Goal: Complete application form

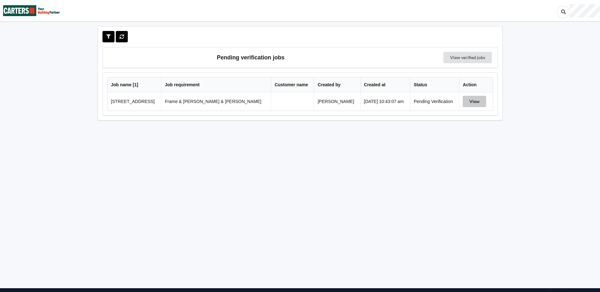
click at [479, 99] on button "View" at bounding box center [474, 101] width 23 height 11
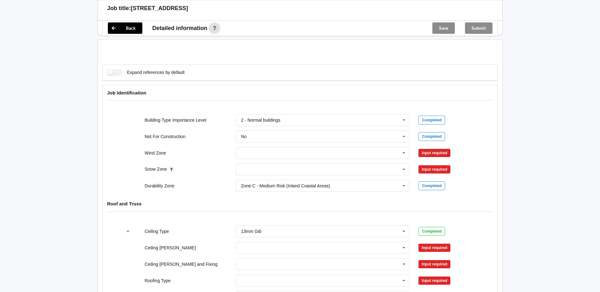
scroll to position [221, 0]
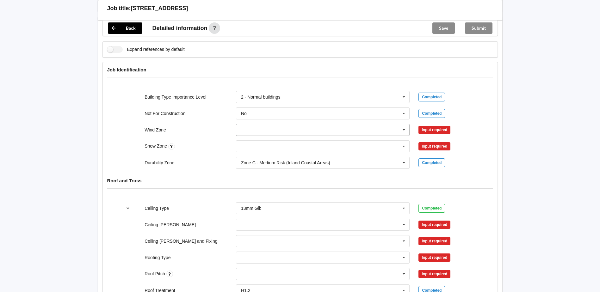
click at [411, 121] on div "1. Low - wind speed of 32 m/s 2. Medium - wind speed of 37 m/s 3. High - wind s…" at bounding box center [323, 130] width 183 height 21
click at [402, 124] on icon at bounding box center [403, 130] width 9 height 12
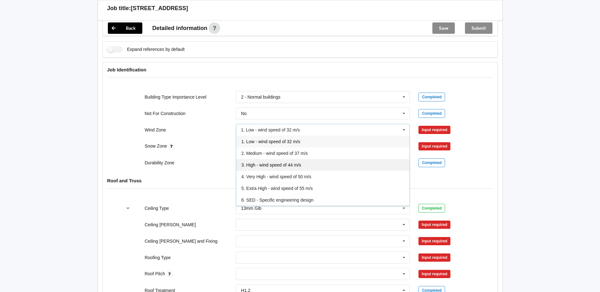
click at [281, 163] on span "3. High - wind speed of 44 m/s" at bounding box center [271, 165] width 60 height 5
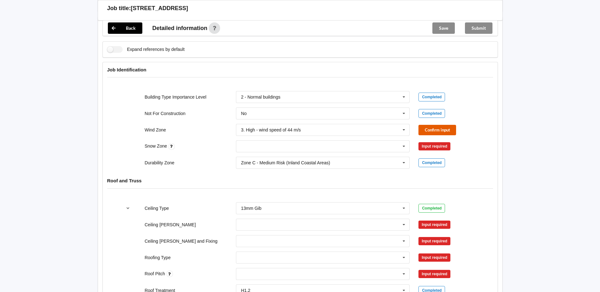
click at [446, 126] on button "Confirm input" at bounding box center [437, 130] width 38 height 10
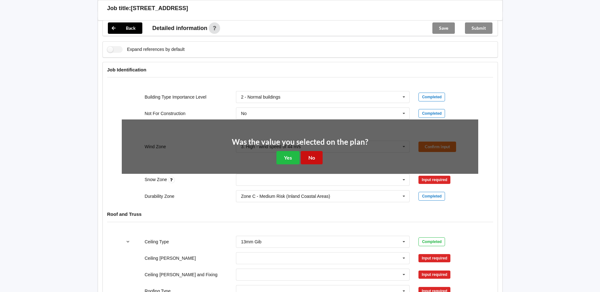
click at [307, 151] on button "No" at bounding box center [312, 157] width 22 height 13
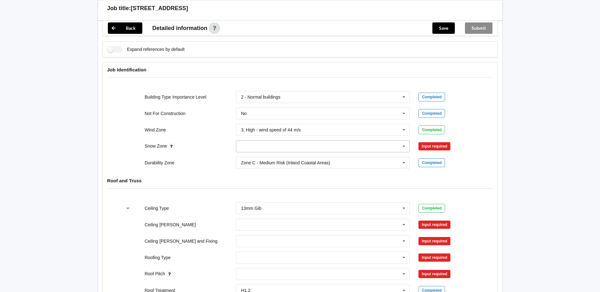
click at [404, 141] on icon at bounding box center [403, 147] width 9 height 12
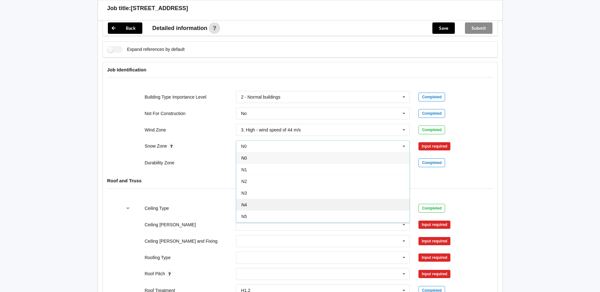
click at [281, 199] on div "N4" at bounding box center [322, 205] width 173 height 12
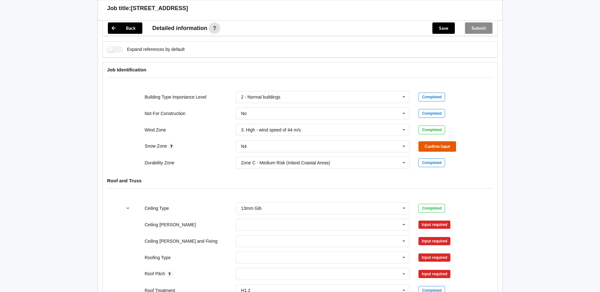
click at [444, 143] on button "Confirm input" at bounding box center [437, 146] width 38 height 10
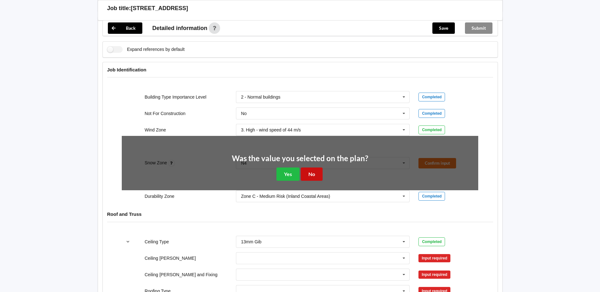
click at [315, 168] on button "No" at bounding box center [312, 174] width 22 height 13
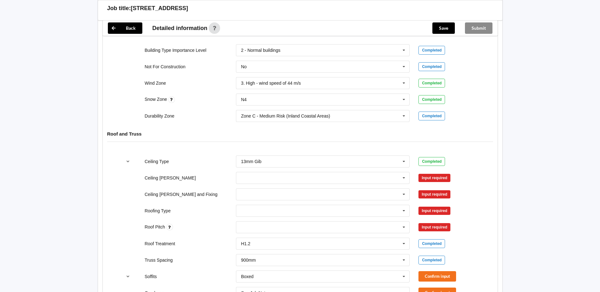
scroll to position [348, 0]
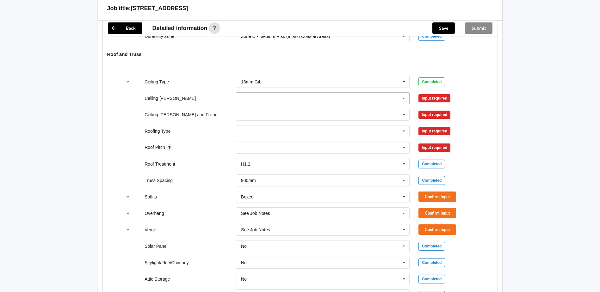
click at [406, 93] on icon at bounding box center [403, 99] width 9 height 12
click at [260, 127] on div "600mm" at bounding box center [322, 133] width 173 height 12
click at [264, 121] on div "1. Longrun 2. Metal Tiles 3. Concrete tiles Clay tiles - glazed Clay tiles - no…" at bounding box center [323, 131] width 183 height 21
click at [264, 110] on input "text" at bounding box center [323, 114] width 173 height 11
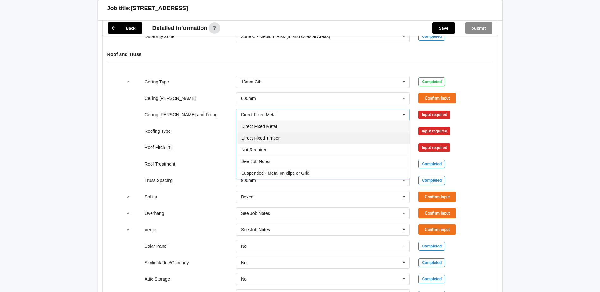
click at [267, 136] on span "Direct Fixed Timber" at bounding box center [260, 138] width 38 height 5
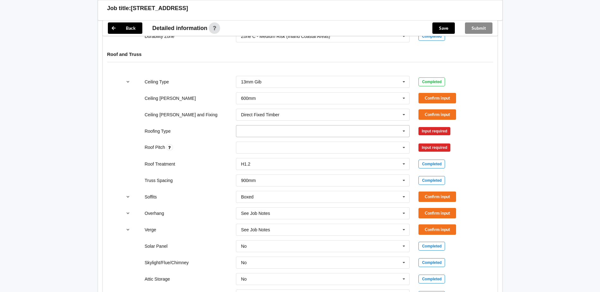
click at [281, 126] on input "text" at bounding box center [323, 131] width 173 height 11
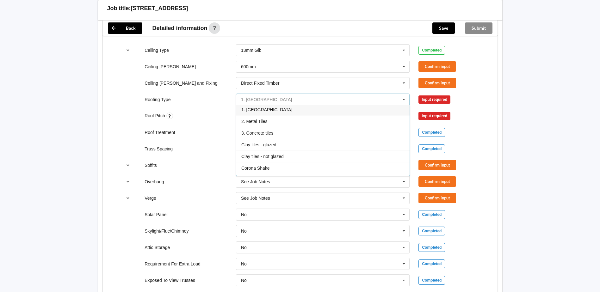
scroll to position [0, 0]
click at [291, 105] on div "1. [GEOGRAPHIC_DATA]" at bounding box center [322, 111] width 173 height 12
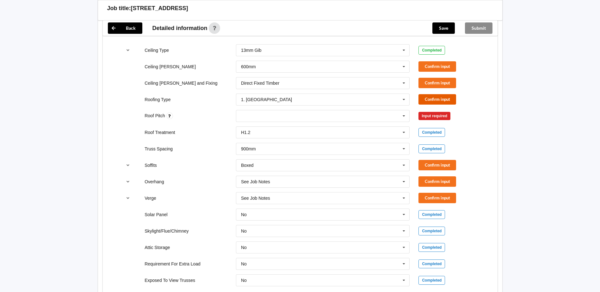
click at [448, 94] on button "Confirm input" at bounding box center [437, 99] width 38 height 10
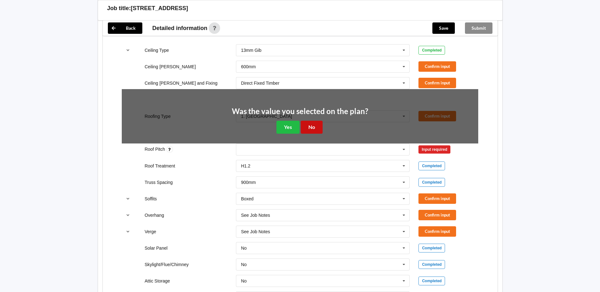
click at [308, 121] on button "No" at bounding box center [312, 127] width 22 height 13
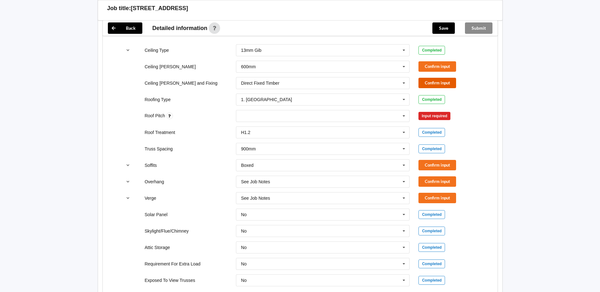
click at [451, 78] on button "Confirm input" at bounding box center [437, 83] width 38 height 10
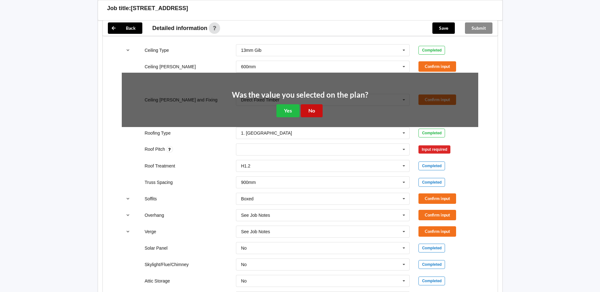
click at [312, 106] on button "No" at bounding box center [312, 110] width 22 height 13
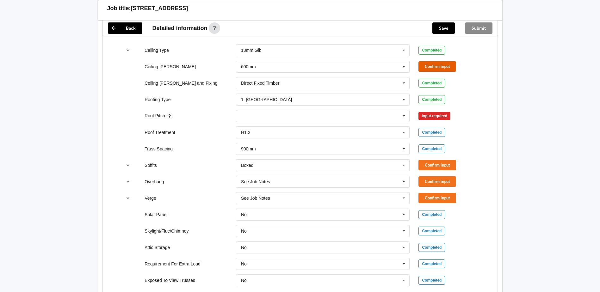
click at [423, 61] on button "Confirm input" at bounding box center [437, 66] width 38 height 10
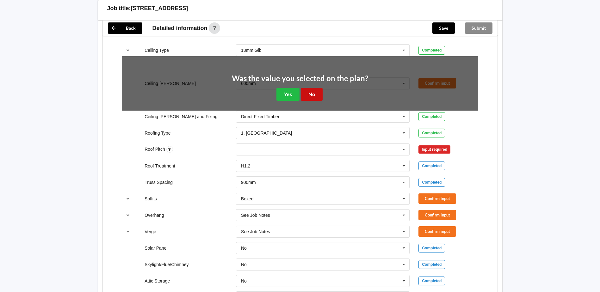
click at [307, 90] on button "No" at bounding box center [312, 94] width 22 height 13
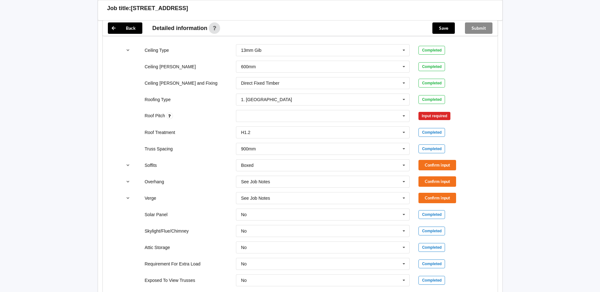
scroll to position [411, 0]
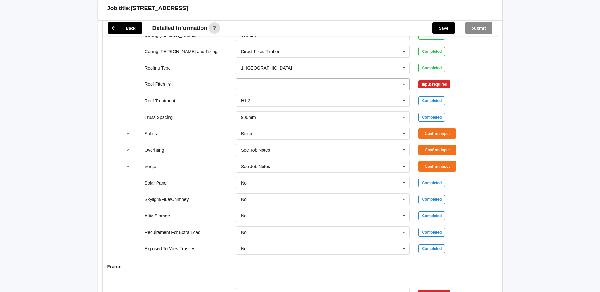
click at [408, 79] on icon at bounding box center [403, 85] width 9 height 12
type input "28 Deg"
click at [271, 91] on div "Add 28 Deg" at bounding box center [322, 96] width 173 height 12
click at [432, 79] on button "Confirm input" at bounding box center [437, 84] width 38 height 10
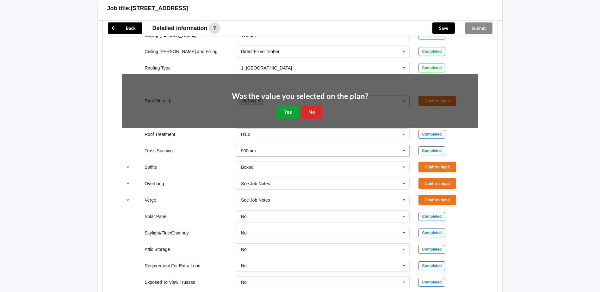
click at [289, 106] on button "Yes" at bounding box center [287, 112] width 23 height 13
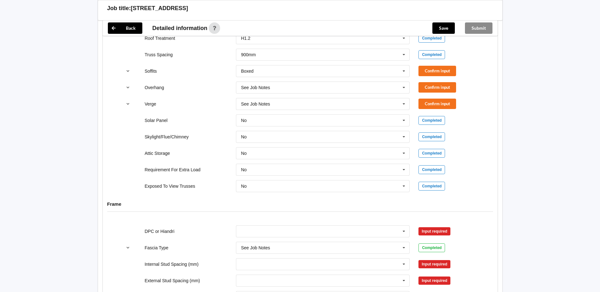
scroll to position [474, 0]
click at [437, 65] on button "Confirm input" at bounding box center [437, 70] width 38 height 10
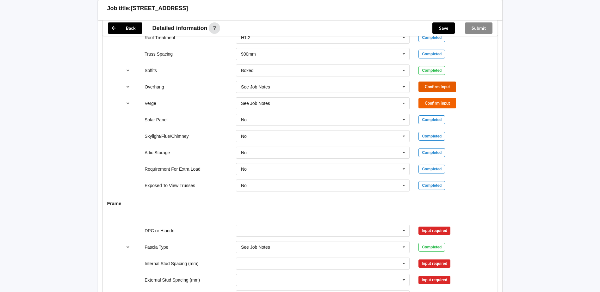
drag, startPoint x: 433, startPoint y: 82, endPoint x: 433, endPoint y: 94, distance: 12.3
click at [433, 83] on button "Confirm input" at bounding box center [437, 87] width 38 height 10
click at [433, 98] on button "Confirm input" at bounding box center [437, 103] width 38 height 10
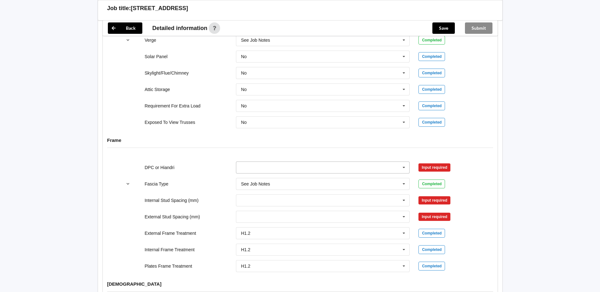
click at [402, 162] on icon at bounding box center [403, 168] width 9 height 12
click at [338, 173] on div "DPC Fitted" at bounding box center [322, 179] width 173 height 12
click at [430, 162] on button "Confirm input" at bounding box center [437, 167] width 38 height 10
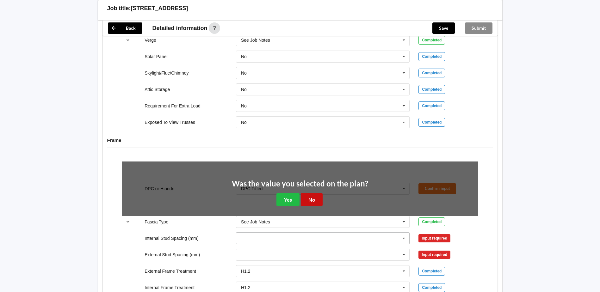
click at [320, 193] on button "No" at bounding box center [312, 199] width 22 height 13
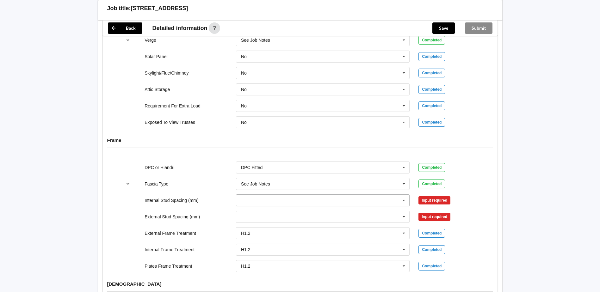
click at [328, 195] on input "text" at bounding box center [323, 200] width 173 height 11
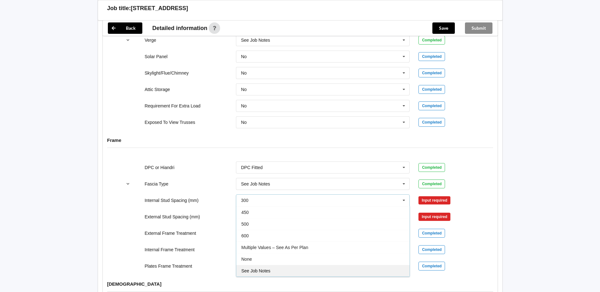
click at [292, 265] on div "See Job Notes" at bounding box center [322, 271] width 173 height 12
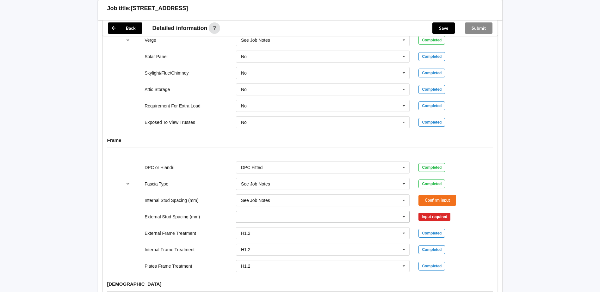
click at [367, 211] on input "text" at bounding box center [323, 216] width 173 height 11
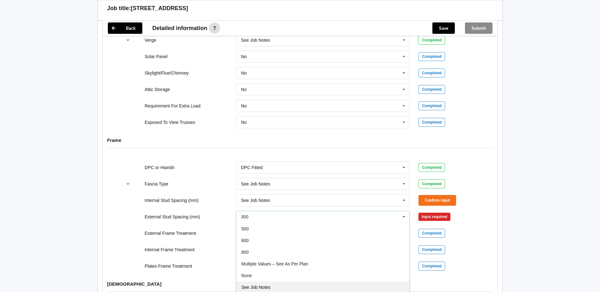
click at [281, 281] on div "See Job Notes" at bounding box center [322, 287] width 173 height 12
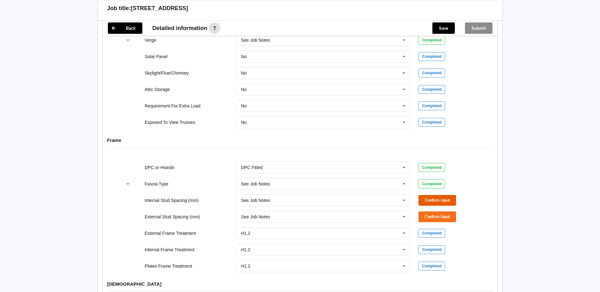
click at [435, 195] on button "Confirm input" at bounding box center [437, 200] width 38 height 10
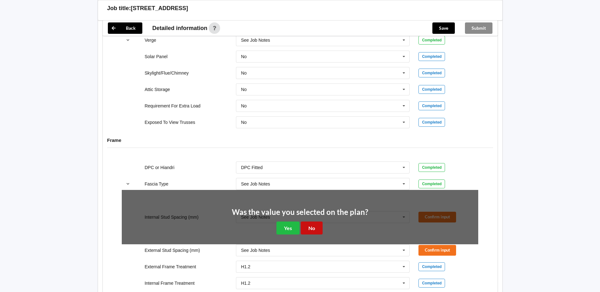
click at [311, 222] on button "No" at bounding box center [312, 228] width 22 height 13
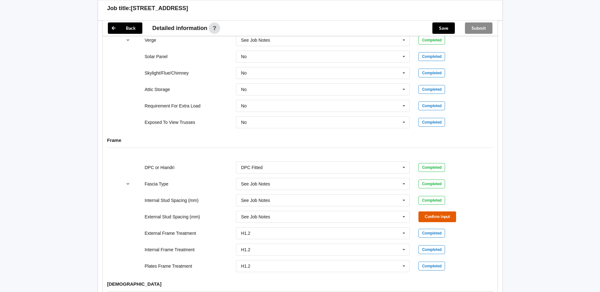
click at [442, 212] on button "Confirm input" at bounding box center [437, 217] width 38 height 10
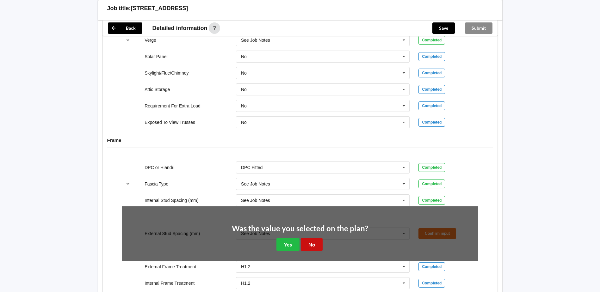
click at [310, 238] on button "No" at bounding box center [312, 244] width 22 height 13
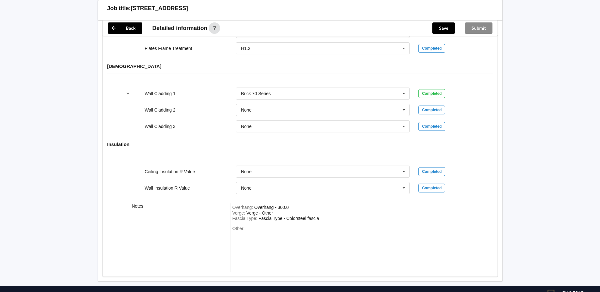
scroll to position [759, 0]
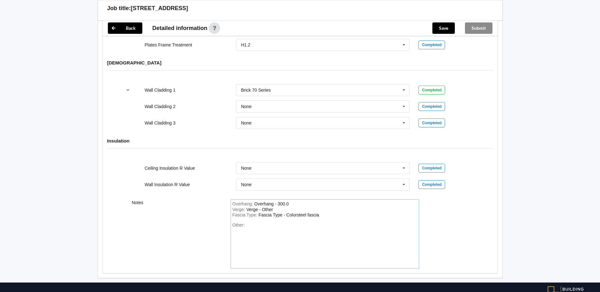
click at [256, 223] on div "Other:" at bounding box center [324, 245] width 185 height 44
drag, startPoint x: 246, startPoint y: 219, endPoint x: 295, endPoint y: 224, distance: 49.0
click at [247, 223] on div "stud spacings as per plan" at bounding box center [271, 225] width 50 height 5
click at [405, 163] on icon at bounding box center [403, 169] width 9 height 12
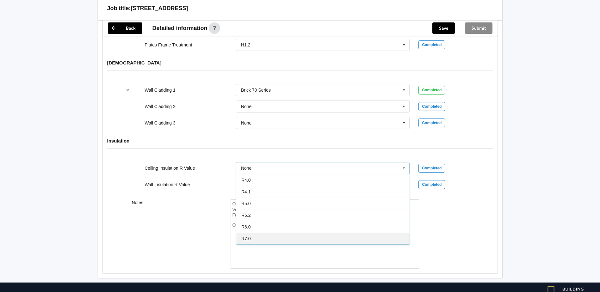
click at [280, 233] on div "R7.0" at bounding box center [322, 239] width 173 height 12
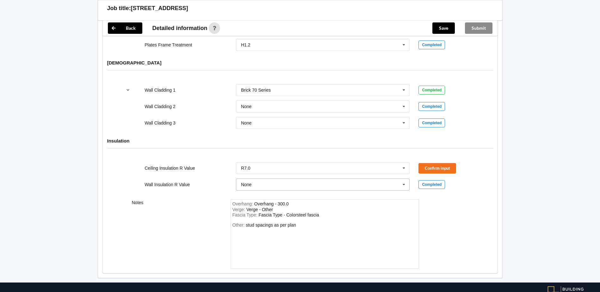
click at [406, 179] on icon at bounding box center [403, 185] width 9 height 12
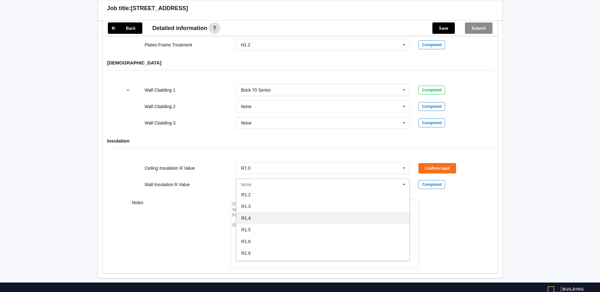
scroll to position [127, 0]
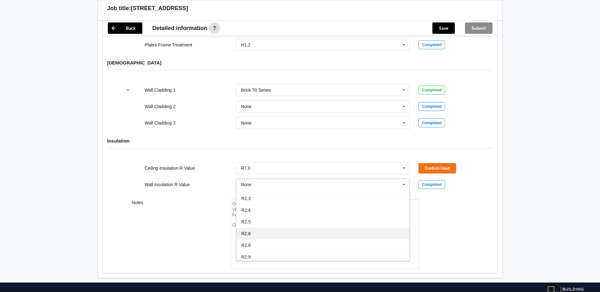
click at [270, 232] on div "R2.6" at bounding box center [322, 234] width 173 height 12
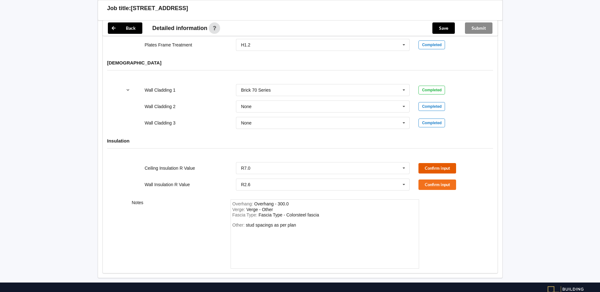
click at [441, 163] on button "Confirm input" at bounding box center [437, 168] width 38 height 10
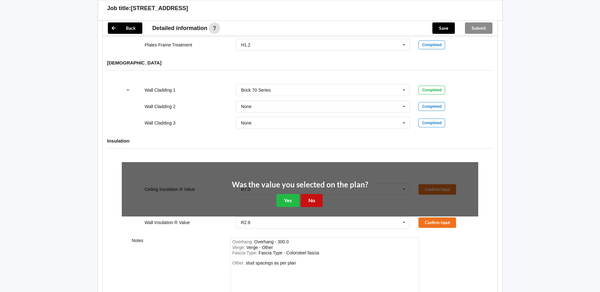
click at [306, 196] on button "No" at bounding box center [312, 200] width 22 height 13
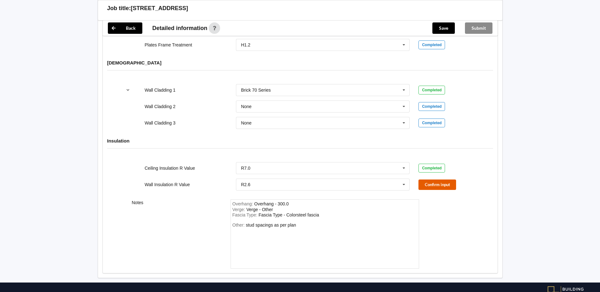
click at [430, 180] on button "Confirm input" at bounding box center [437, 185] width 38 height 10
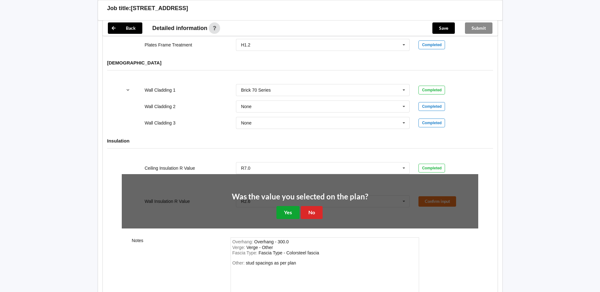
click at [293, 206] on button "Yes" at bounding box center [287, 212] width 23 height 13
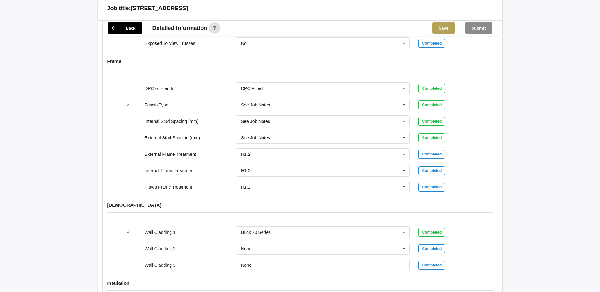
click at [447, 30] on button "Save" at bounding box center [443, 27] width 22 height 11
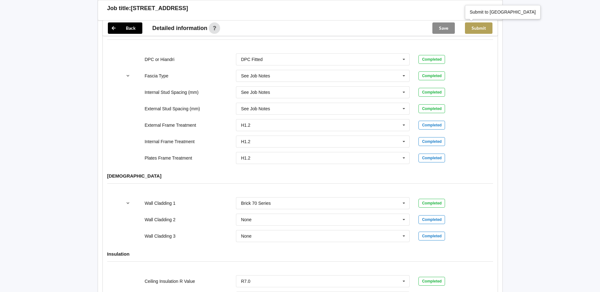
click at [487, 27] on button "Submit" at bounding box center [479, 27] width 28 height 11
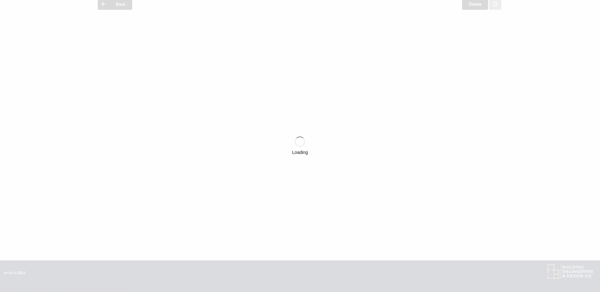
scroll to position [617, 0]
